Goal: Task Accomplishment & Management: Complete application form

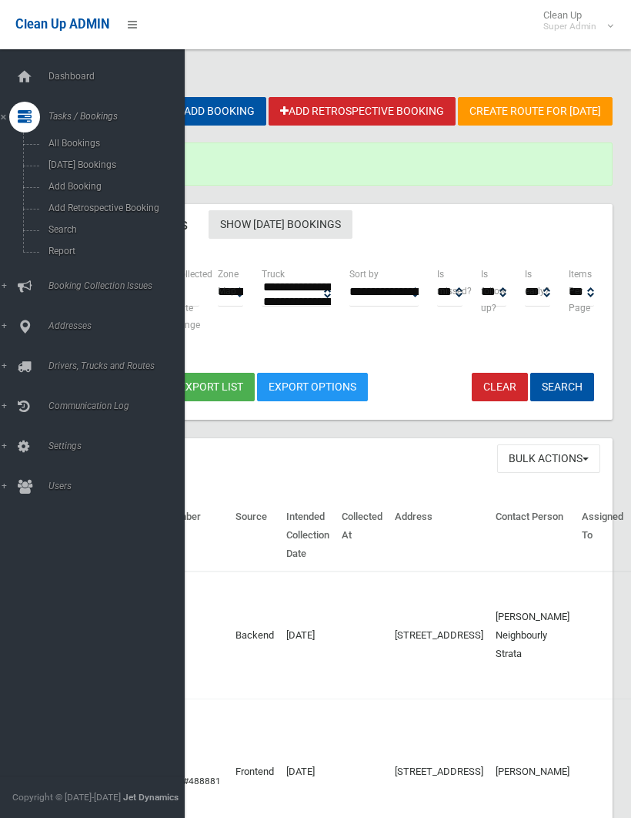
select select
click at [63, 229] on span "Search" at bounding box center [108, 229] width 128 height 11
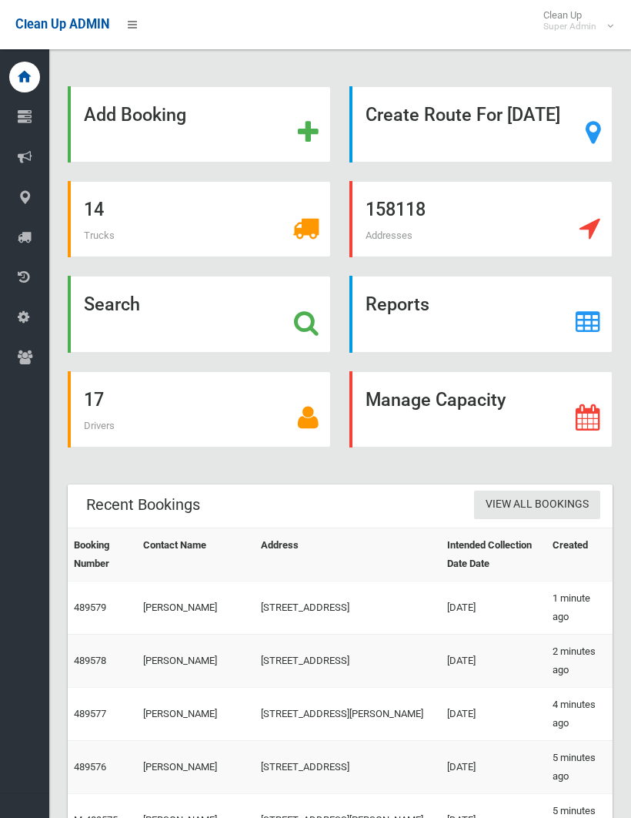
click at [116, 315] on strong "Search" at bounding box center [112, 304] width 56 height 22
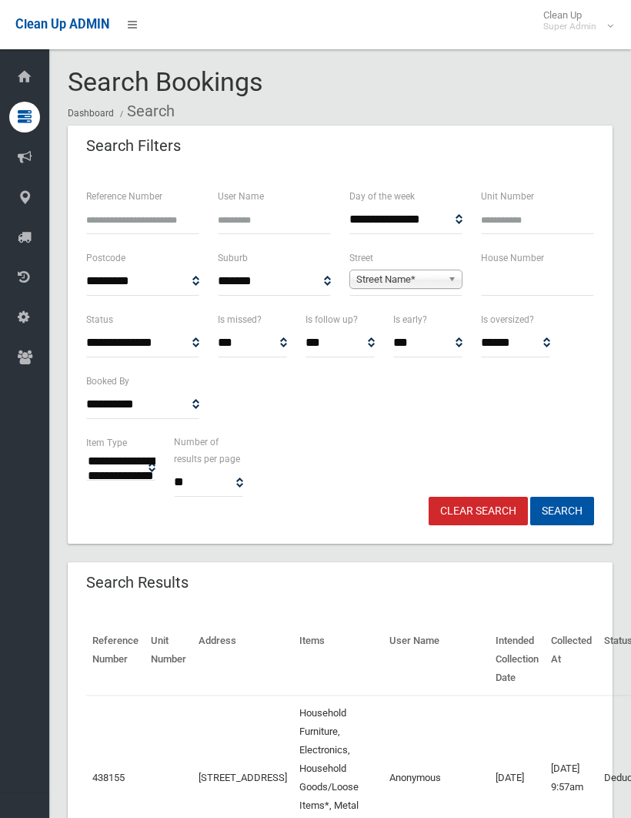
select select
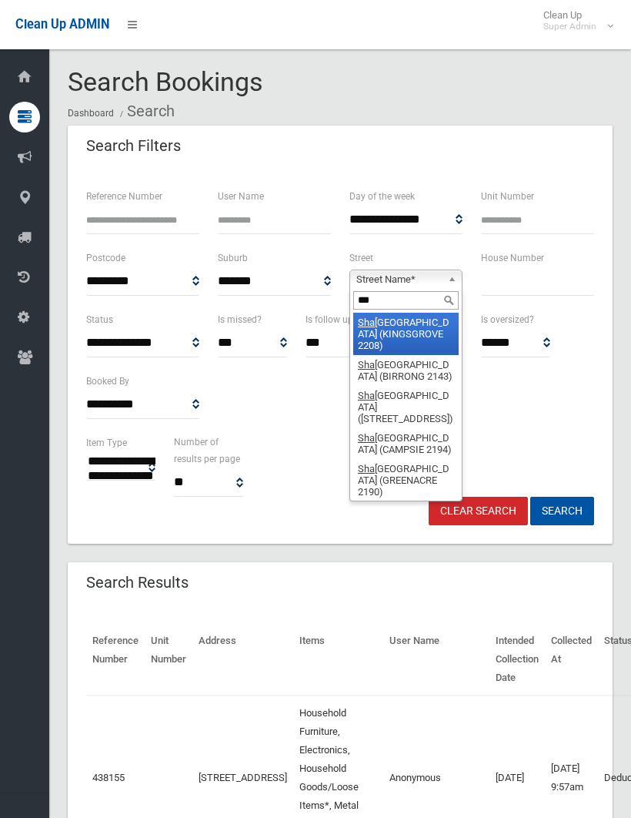
type input "****"
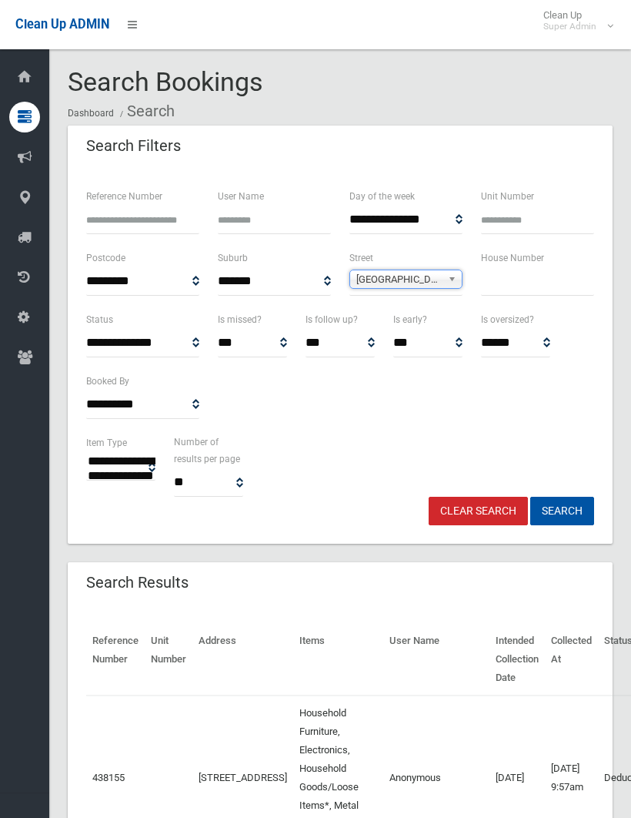
click at [504, 281] on input "text" at bounding box center [537, 281] width 113 height 28
type input "*"
click at [562, 510] on button "Search" at bounding box center [563, 511] width 64 height 28
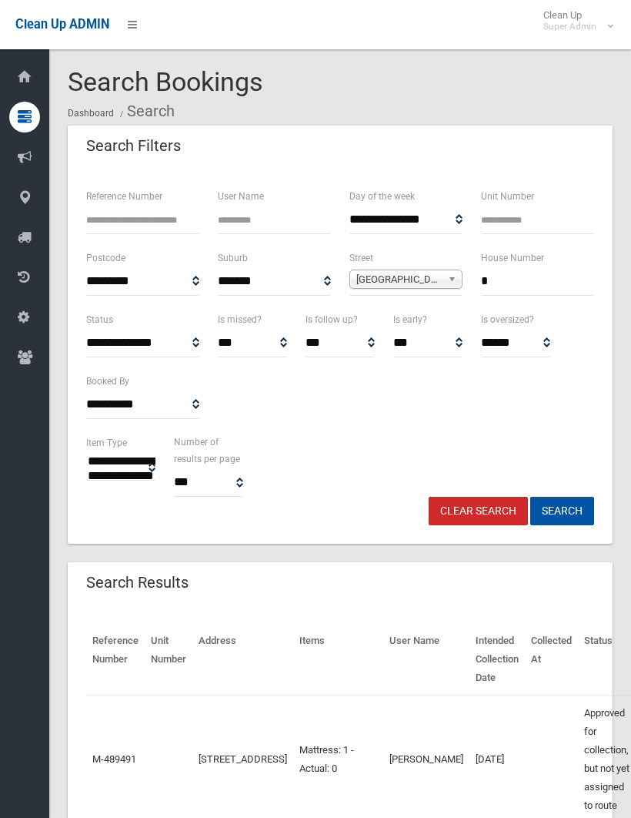
select select
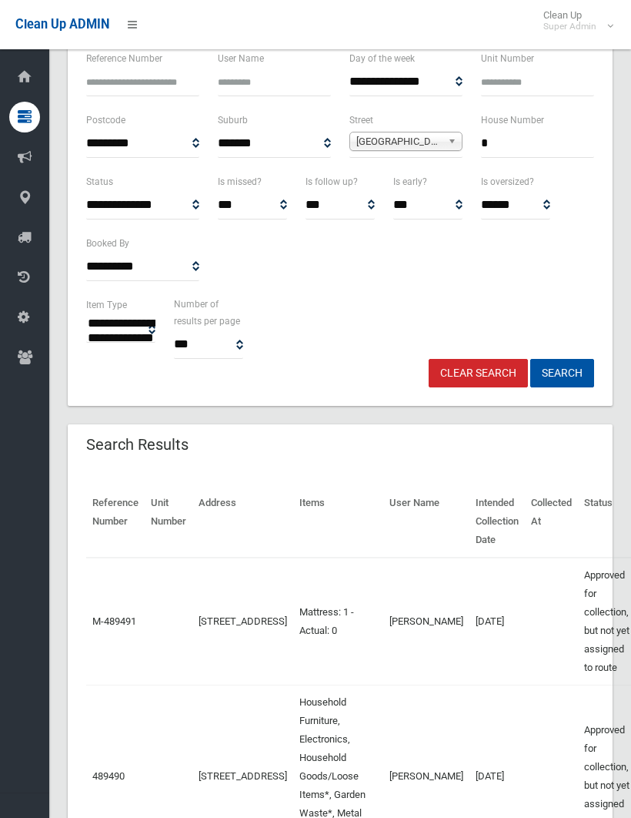
scroll to position [137, 0]
click at [509, 144] on input "*" at bounding box center [537, 144] width 113 height 28
type input "**"
click at [562, 372] on button "Search" at bounding box center [563, 373] width 64 height 28
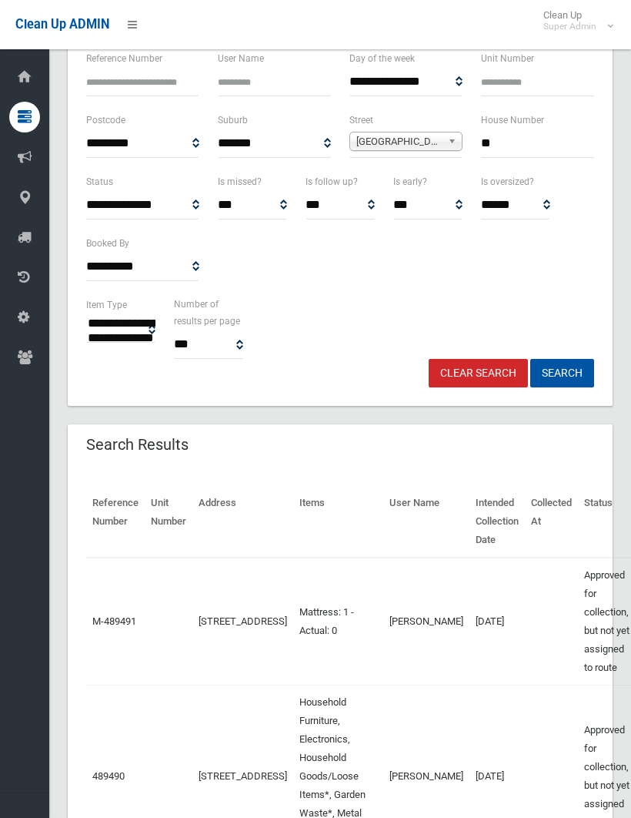
scroll to position [191, 0]
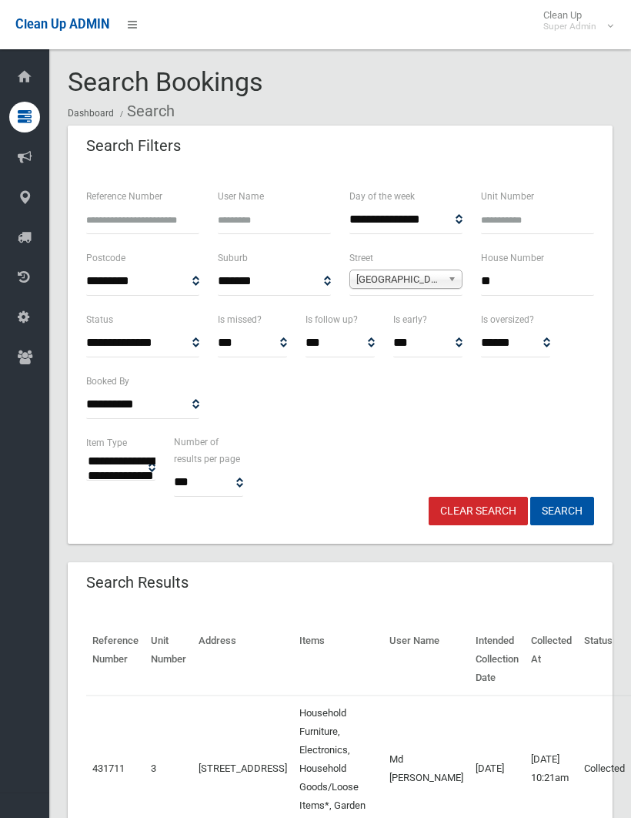
select select
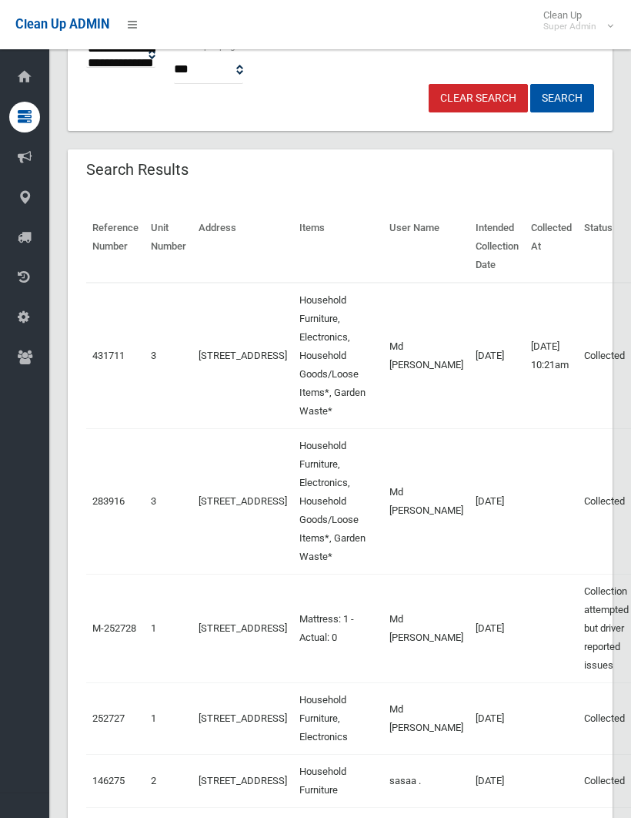
scroll to position [425, 0]
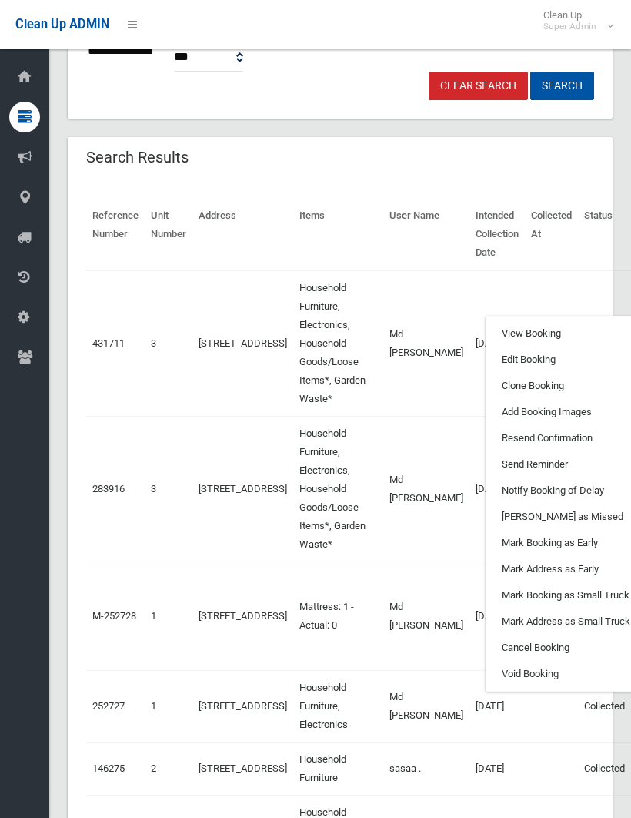
click at [505, 399] on link "Clone Booking" at bounding box center [578, 386] width 183 height 26
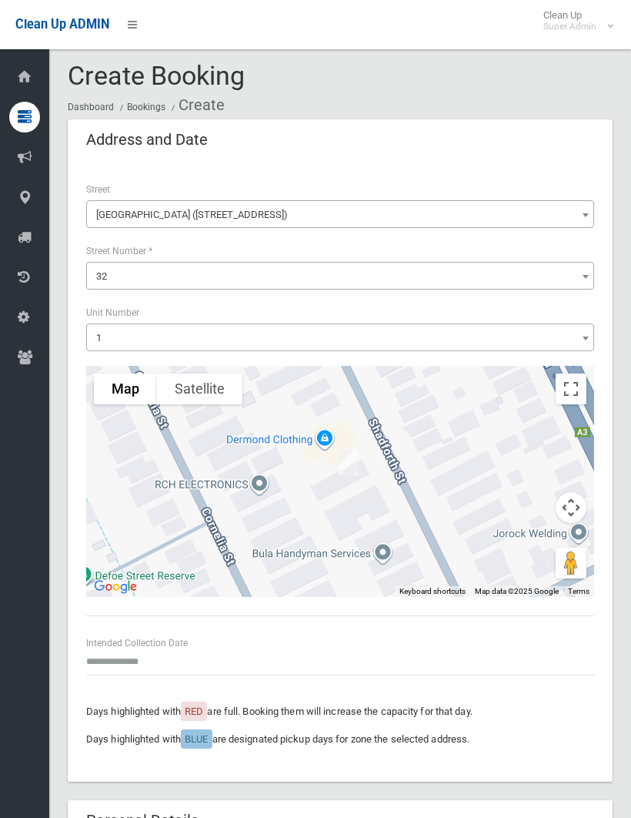
scroll to position [2, 0]
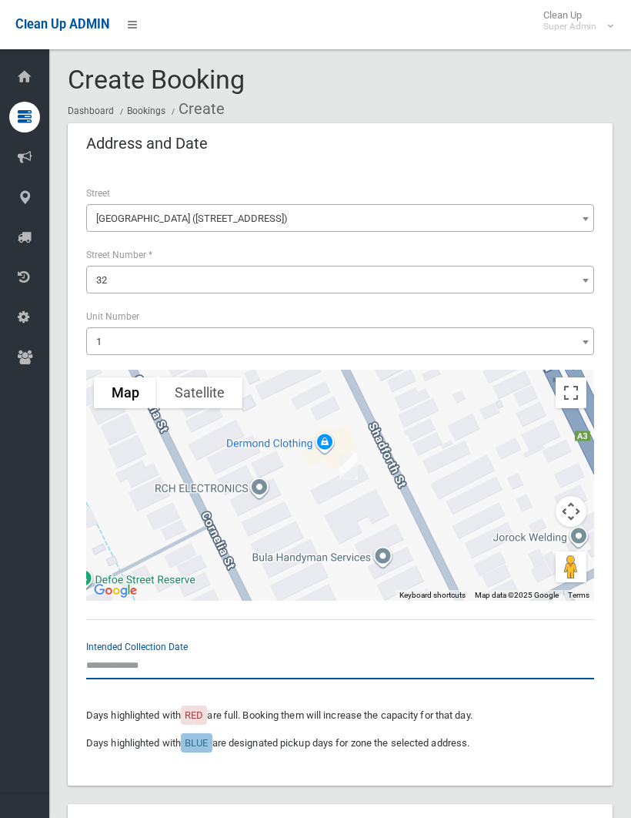
click at [115, 658] on input "text" at bounding box center [340, 665] width 508 height 28
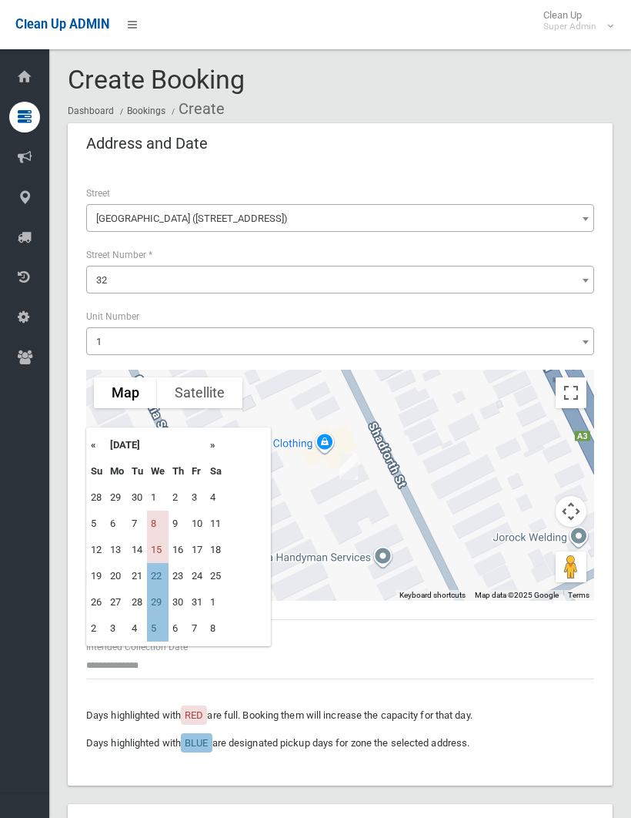
click at [163, 521] on td "8" at bounding box center [158, 524] width 22 height 26
type input "**********"
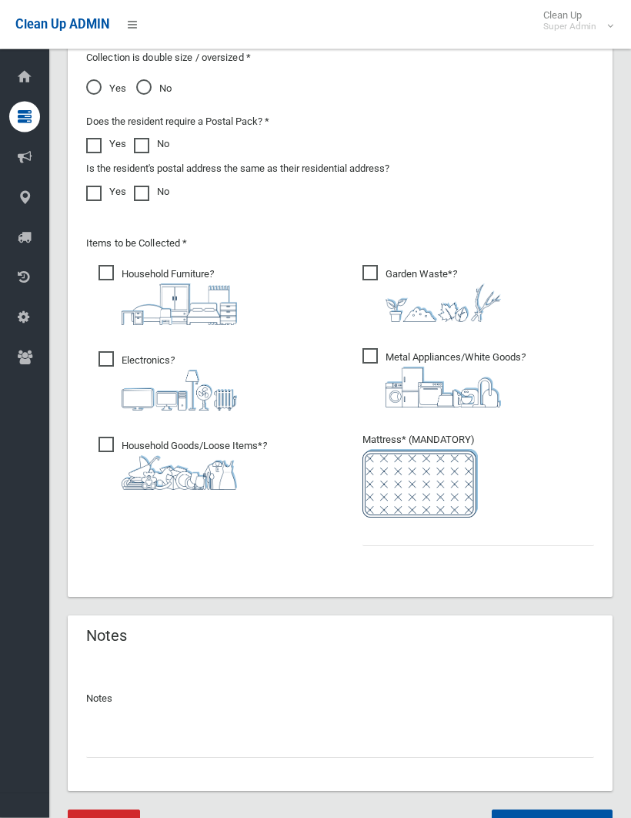
scroll to position [1281, 0]
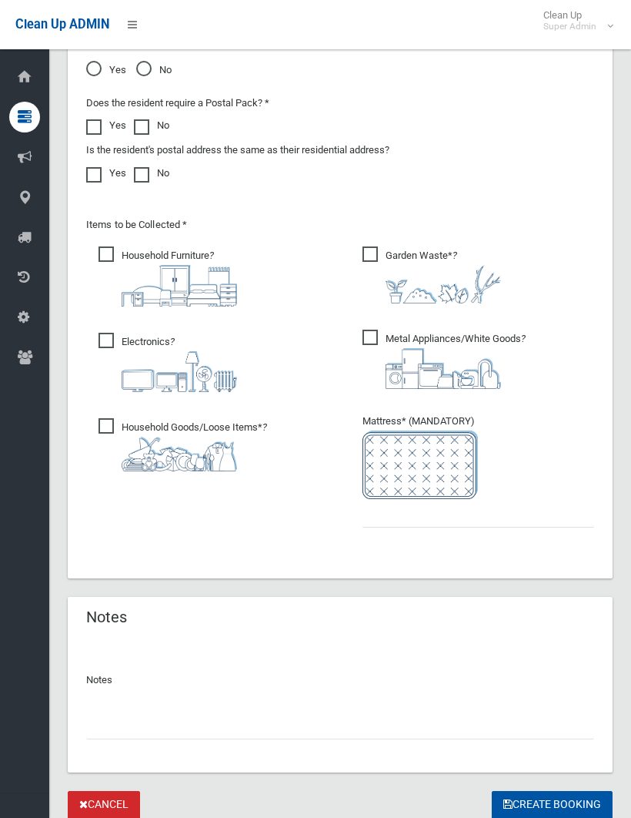
click at [364, 342] on span "Metal Appliances/White Goods ?" at bounding box center [444, 359] width 163 height 59
click at [363, 514] on input "text" at bounding box center [479, 513] width 232 height 28
type input "*"
click at [115, 725] on input "text" at bounding box center [340, 725] width 508 height 28
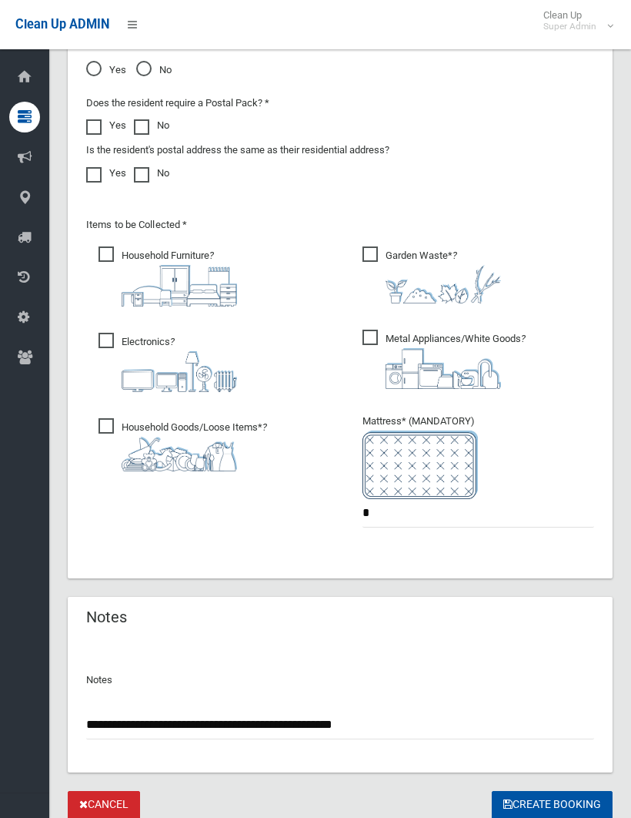
type input "**********"
click at [551, 801] on button "Create Booking" at bounding box center [552, 805] width 121 height 28
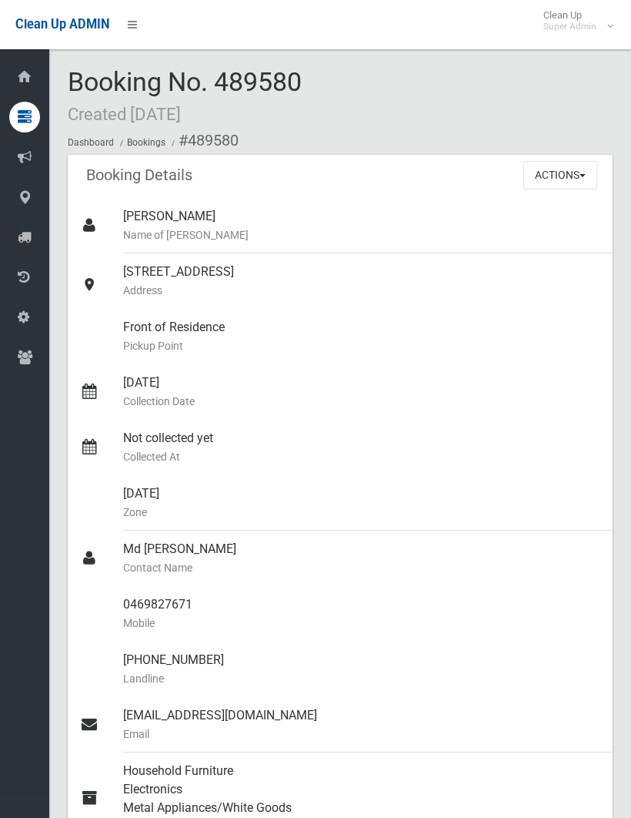
click at [554, 176] on button "Actions" at bounding box center [561, 175] width 74 height 28
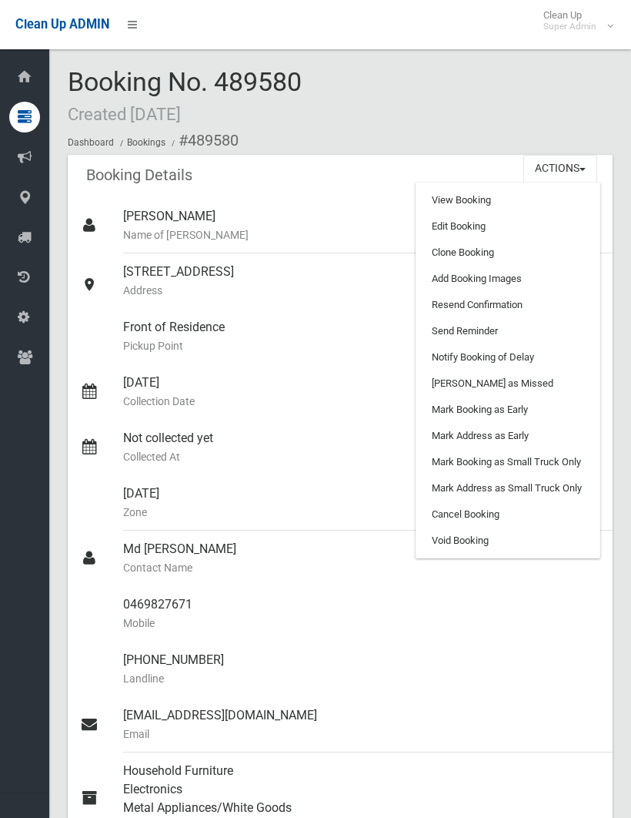
click at [494, 277] on link "Add Booking Images" at bounding box center [508, 279] width 183 height 26
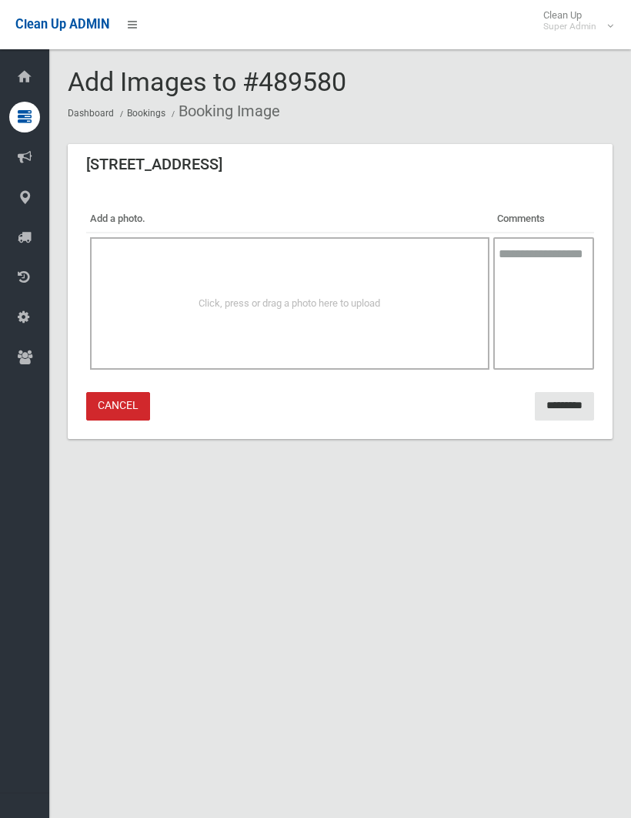
click at [340, 291] on div "Click, press or drag a photo here to upload" at bounding box center [290, 303] width 400 height 132
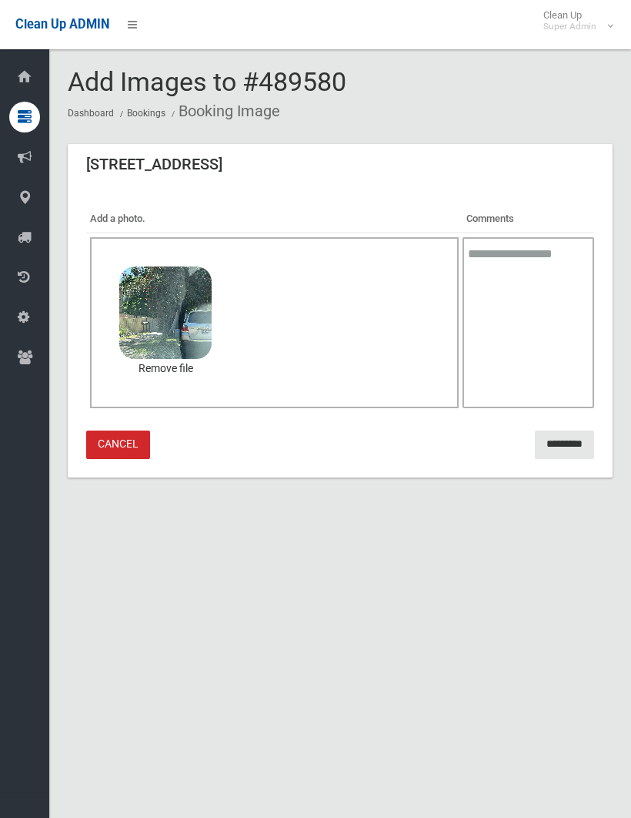
click at [563, 443] on input "*********" at bounding box center [564, 444] width 59 height 28
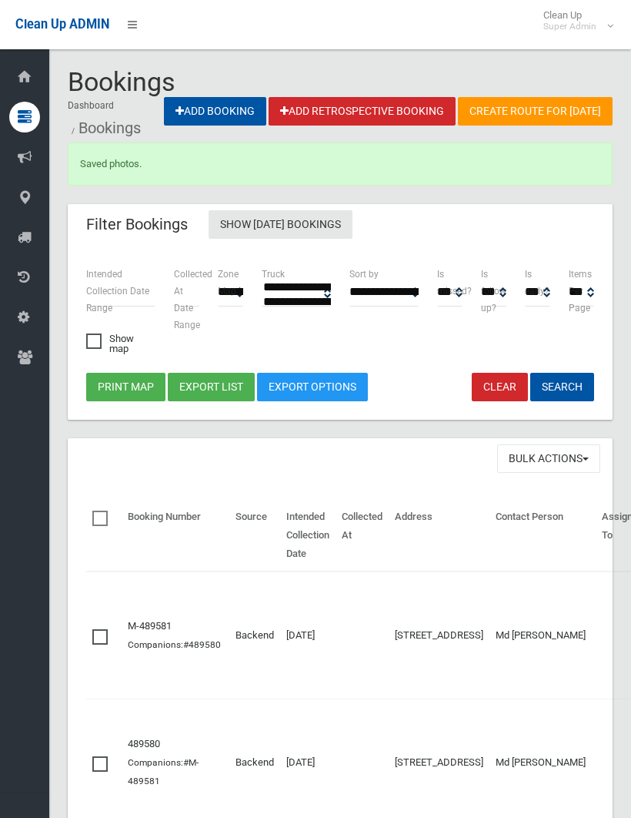
select select
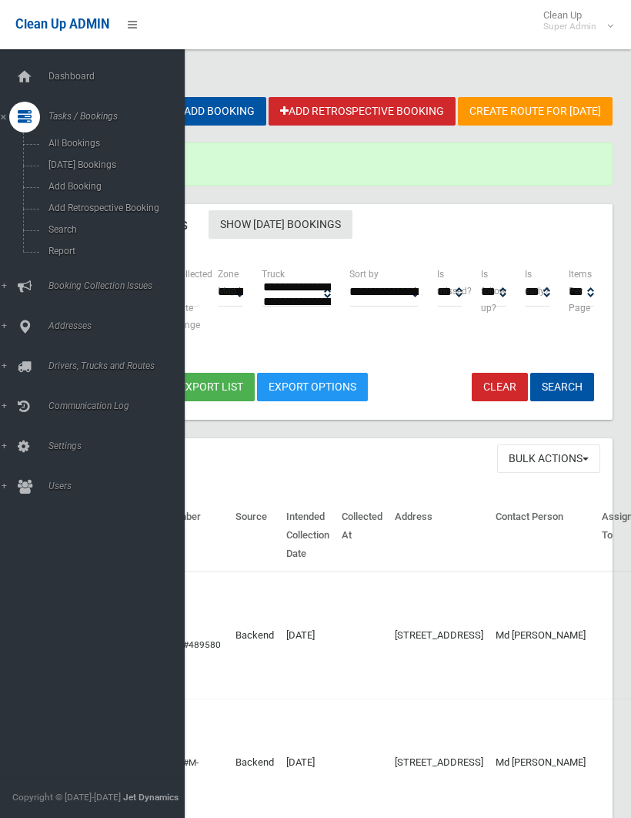
click at [69, 229] on span "Search" at bounding box center [108, 229] width 128 height 11
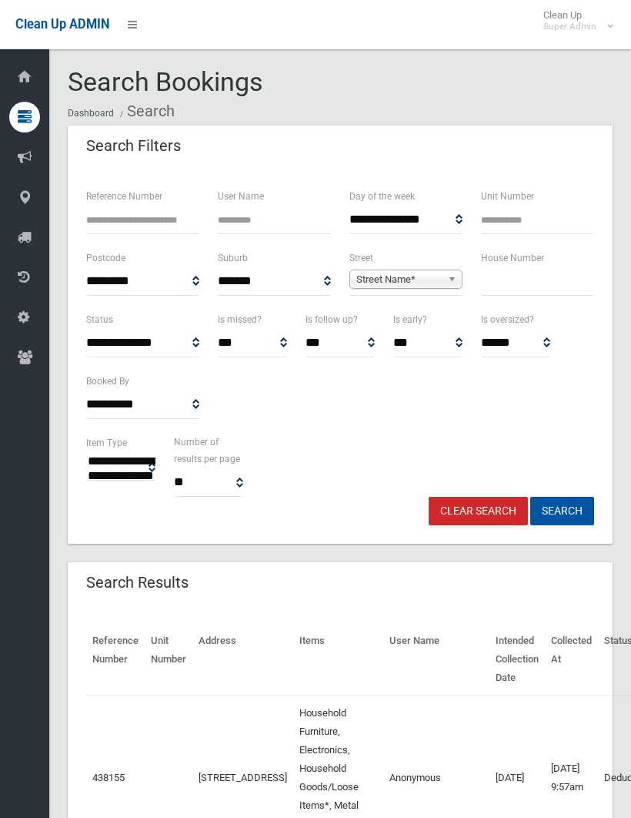
select select
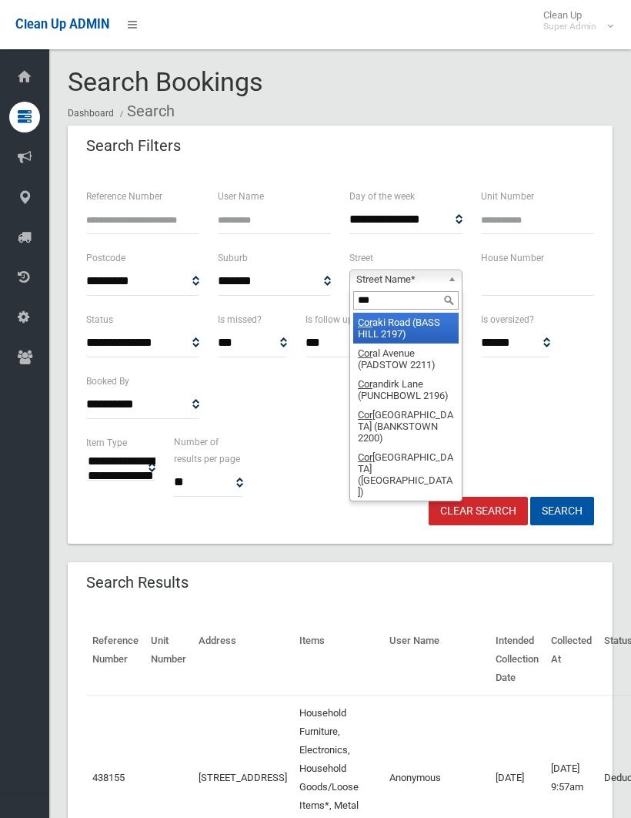
type input "****"
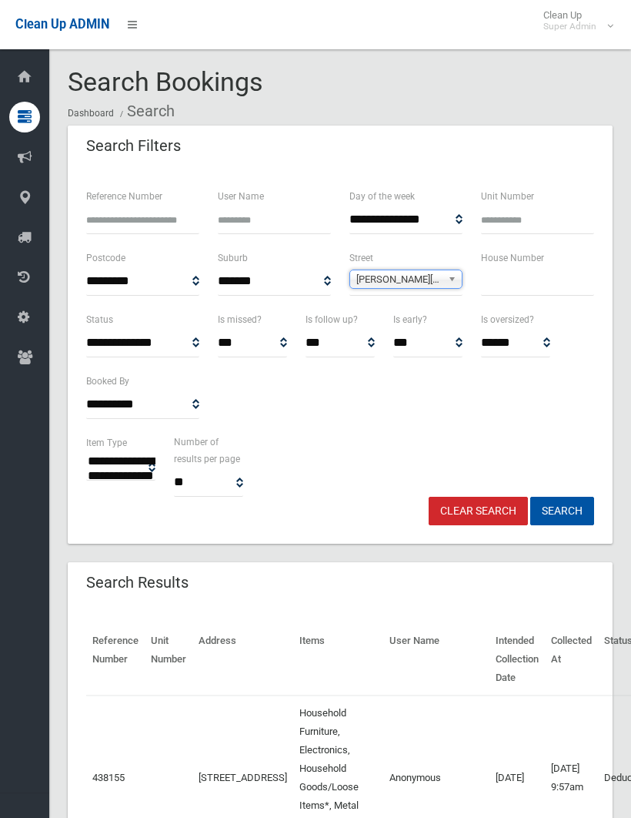
click at [499, 282] on input "text" at bounding box center [537, 281] width 113 height 28
type input "**"
click at [562, 510] on button "Search" at bounding box center [563, 511] width 64 height 28
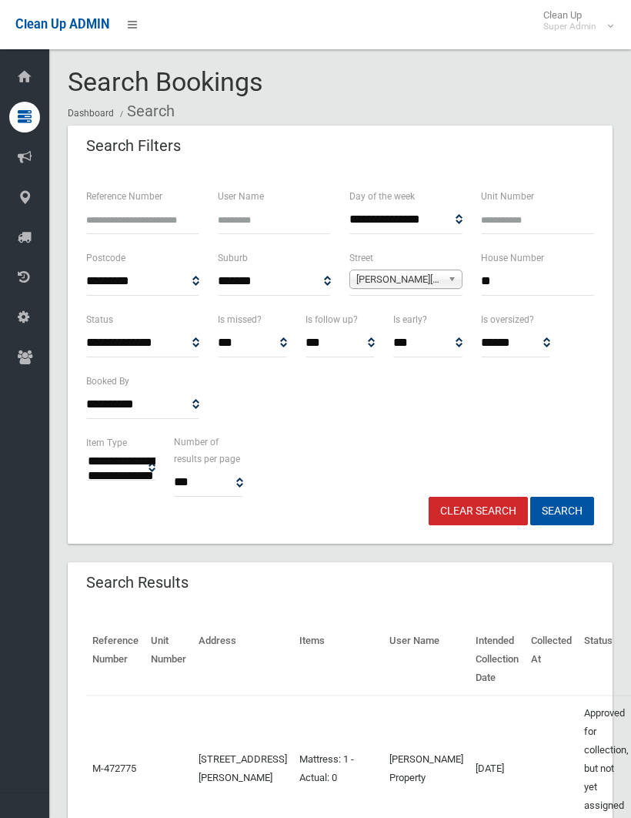
select select
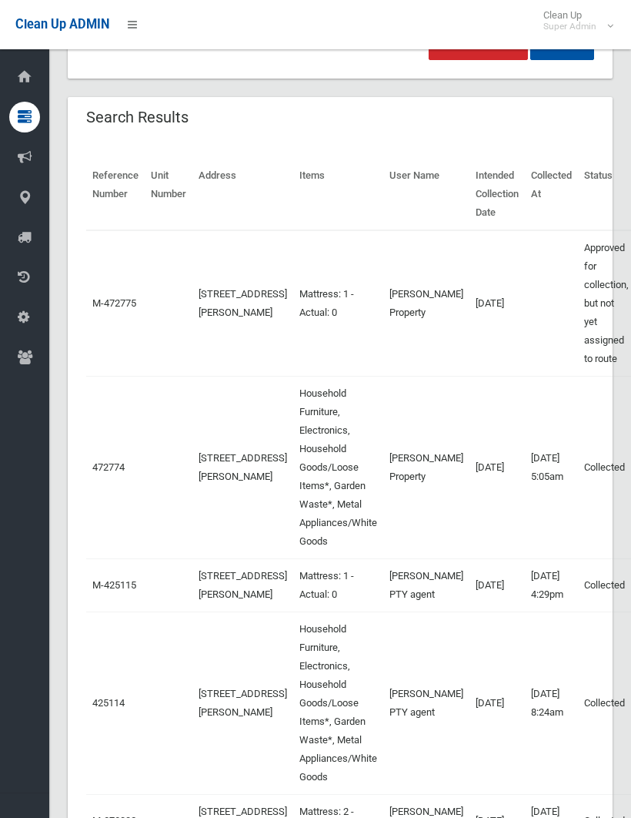
scroll to position [467, 0]
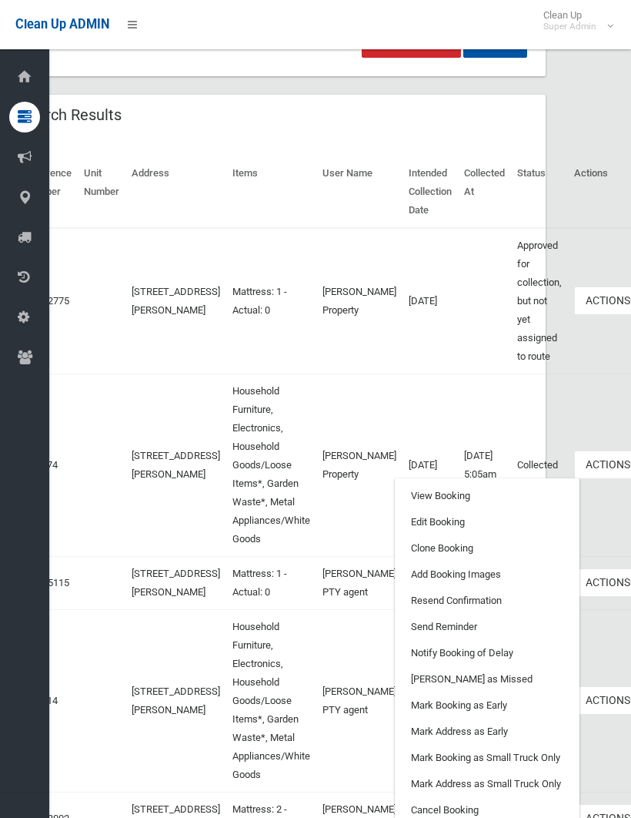
click at [423, 537] on link "Clone Booking" at bounding box center [487, 548] width 183 height 26
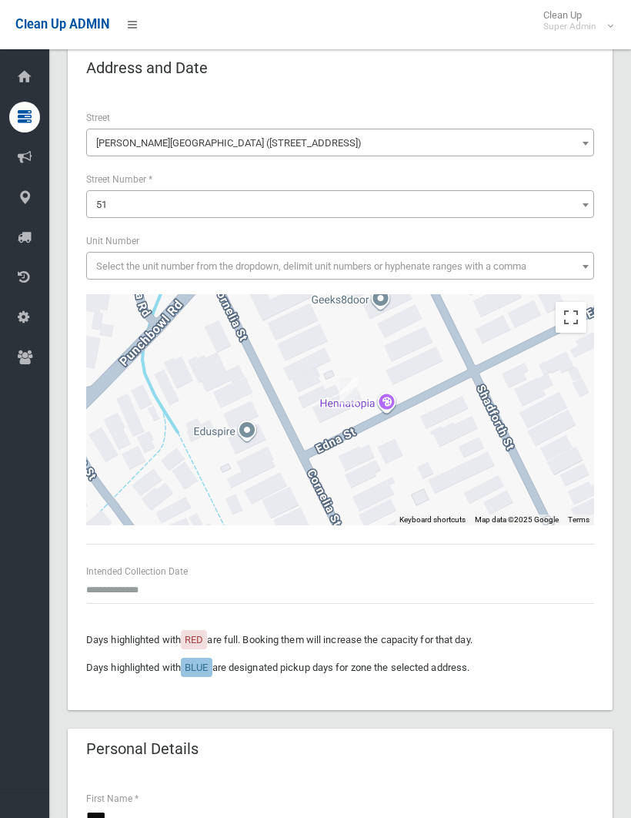
scroll to position [250, 0]
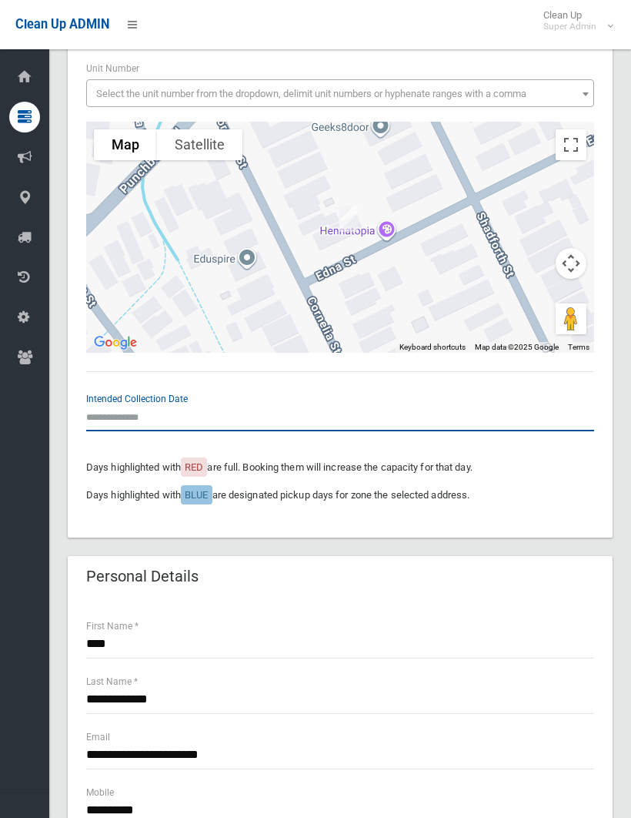
click at [137, 416] on input "text" at bounding box center [340, 417] width 508 height 28
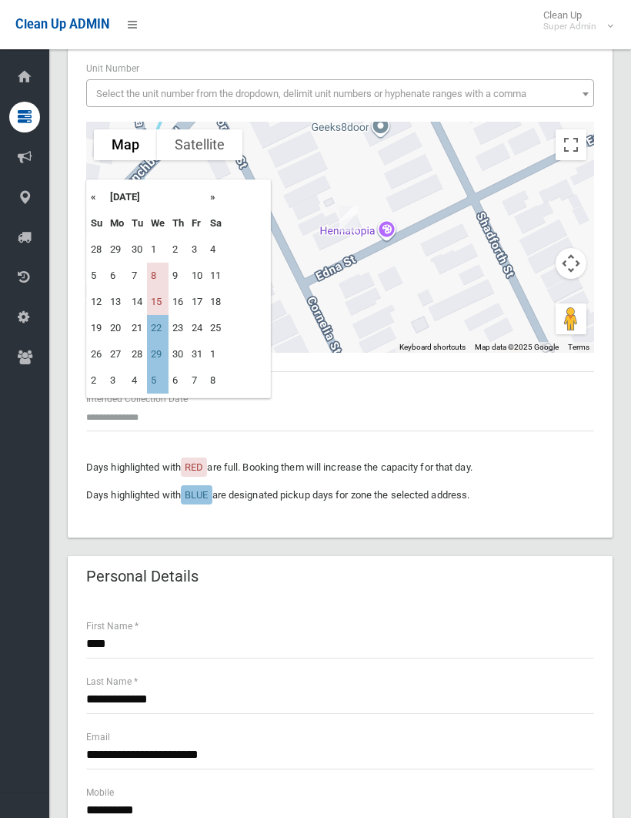
click at [159, 265] on td "8" at bounding box center [158, 276] width 22 height 26
type input "**********"
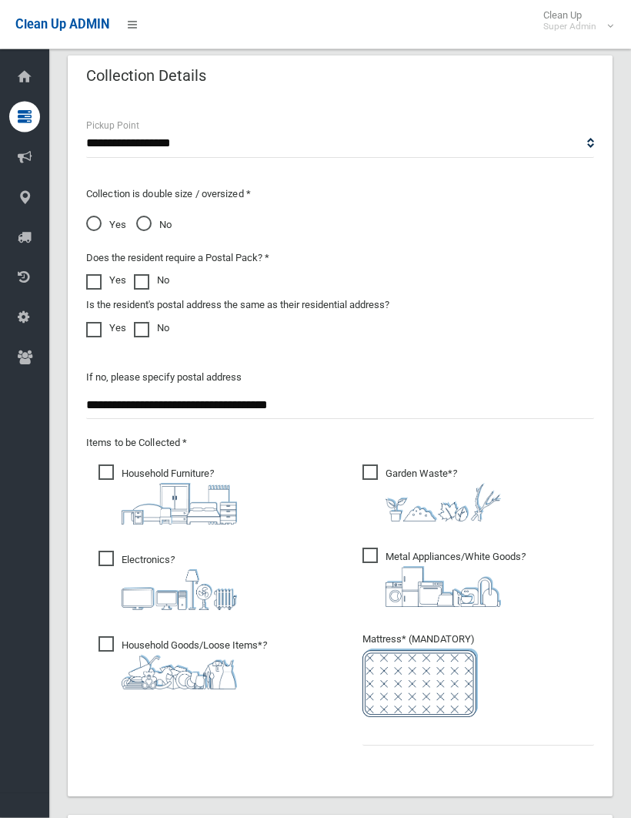
scroll to position [1127, 0]
click at [587, 142] on select "**********" at bounding box center [340, 143] width 508 height 28
select select "*"
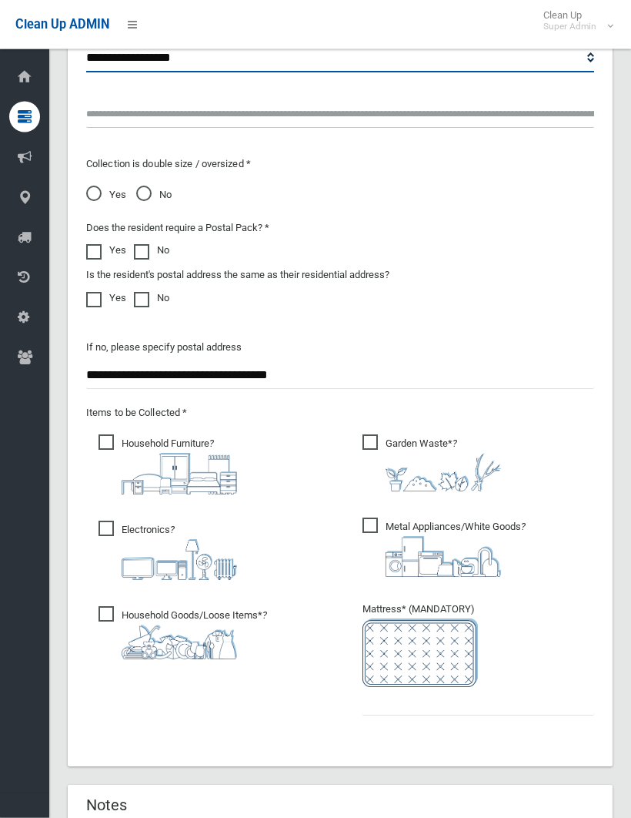
scroll to position [1400, 0]
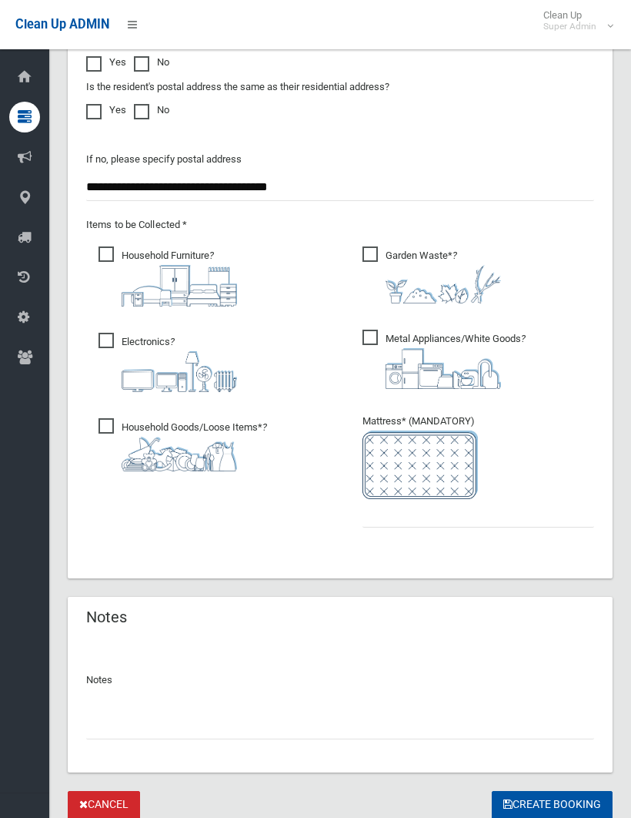
click at [111, 713] on input "text" at bounding box center [340, 725] width 508 height 28
type input "**********"
click at [551, 801] on button "Create Booking" at bounding box center [552, 805] width 121 height 28
click at [388, 520] on input "text" at bounding box center [479, 513] width 232 height 28
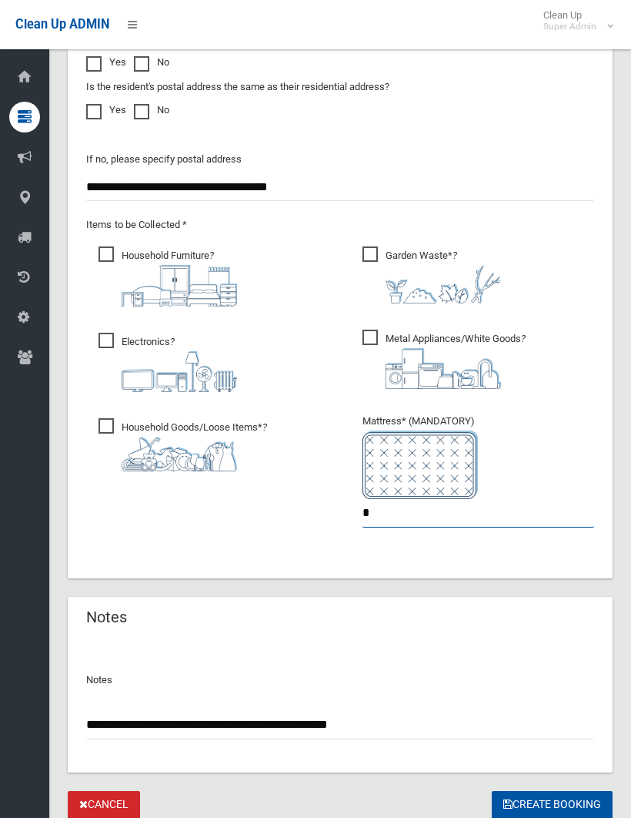
type input "*"
click at [551, 801] on button "Create Booking" at bounding box center [552, 805] width 121 height 28
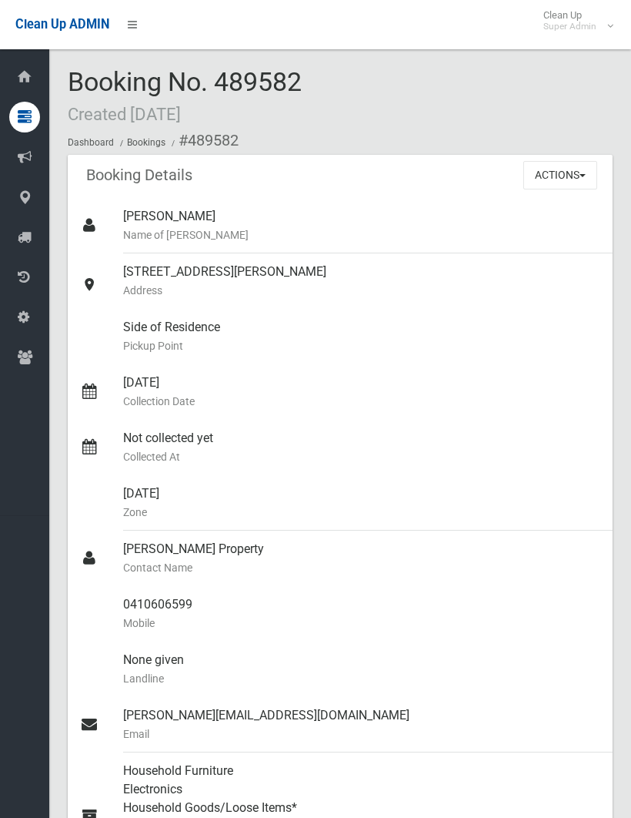
click at [573, 172] on button "Actions" at bounding box center [561, 175] width 74 height 28
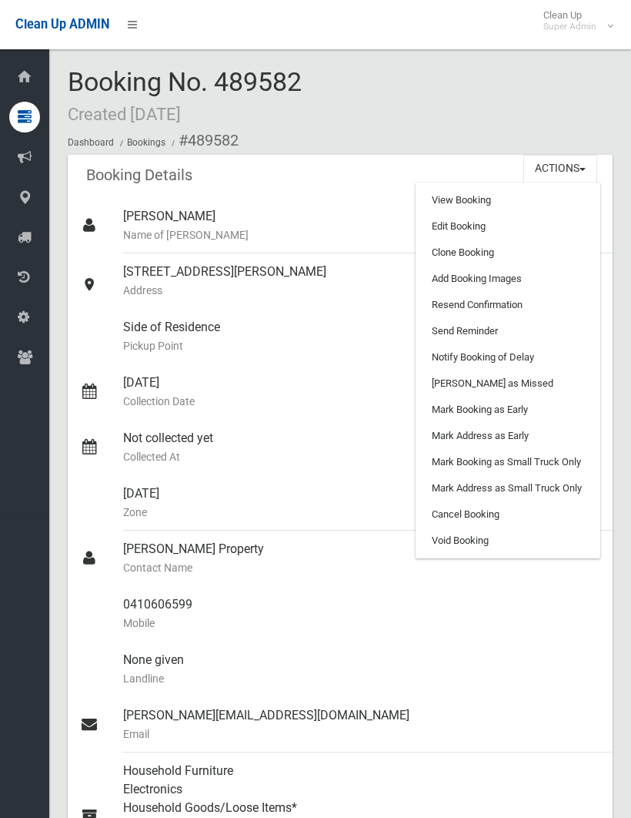
click at [515, 276] on link "Add Booking Images" at bounding box center [508, 279] width 183 height 26
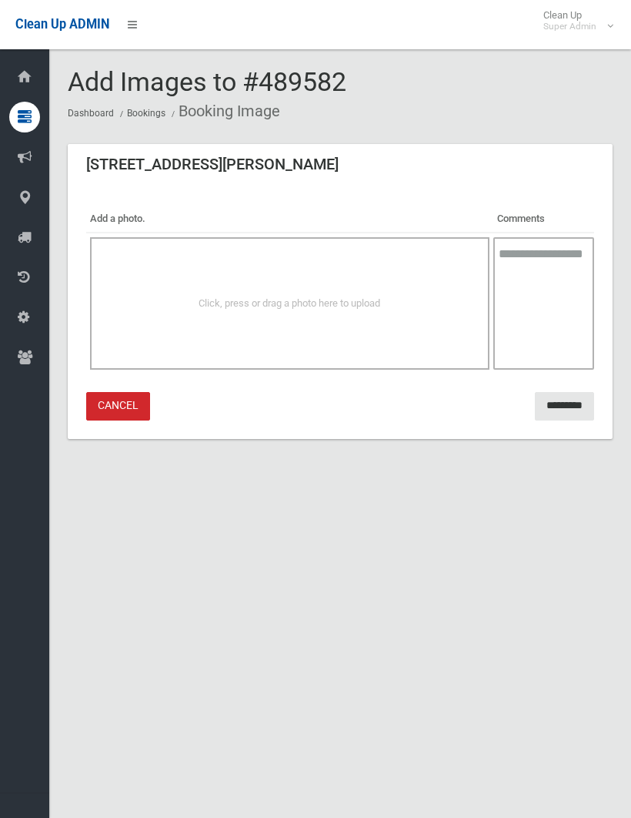
click at [323, 295] on div "Click, press or drag a photo here to upload" at bounding box center [290, 303] width 366 height 18
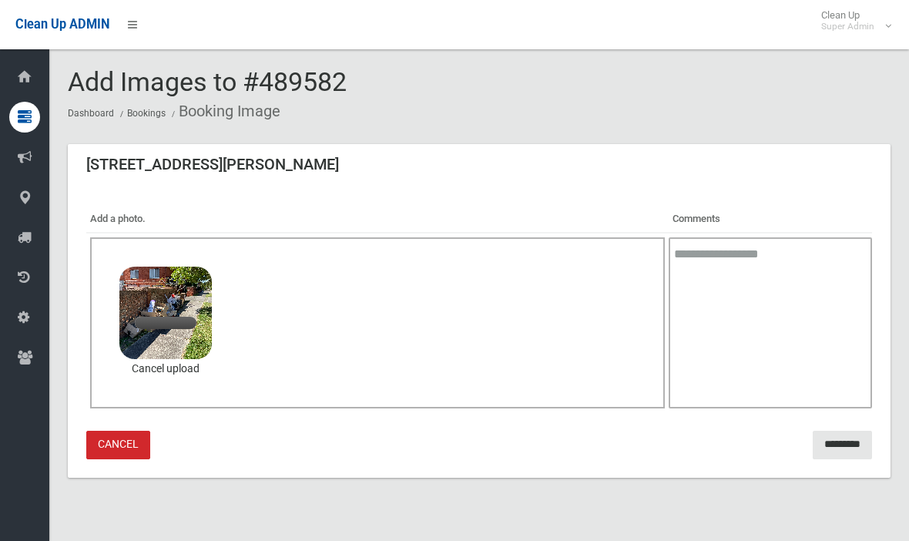
click at [410, 300] on div "Click, press or drag a photo here to upload 5.4 MB image.jpg Check Error Cancel…" at bounding box center [377, 322] width 574 height 171
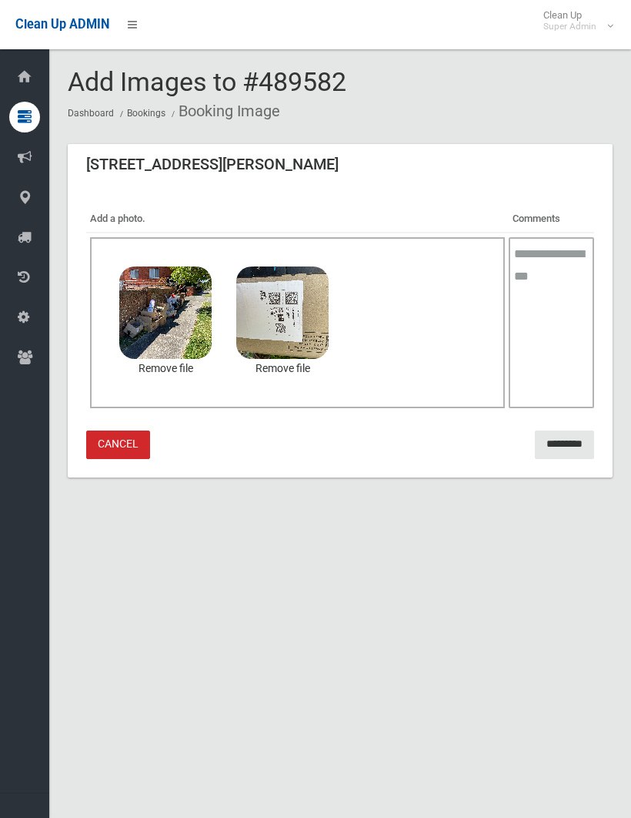
click at [567, 437] on input "*********" at bounding box center [564, 444] width 59 height 28
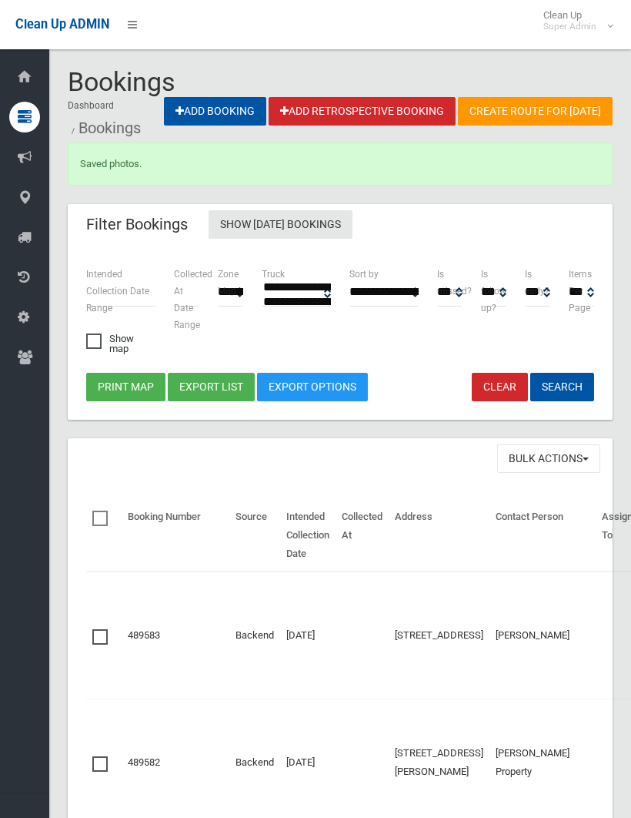
select select
